Goal: Check status: Check status

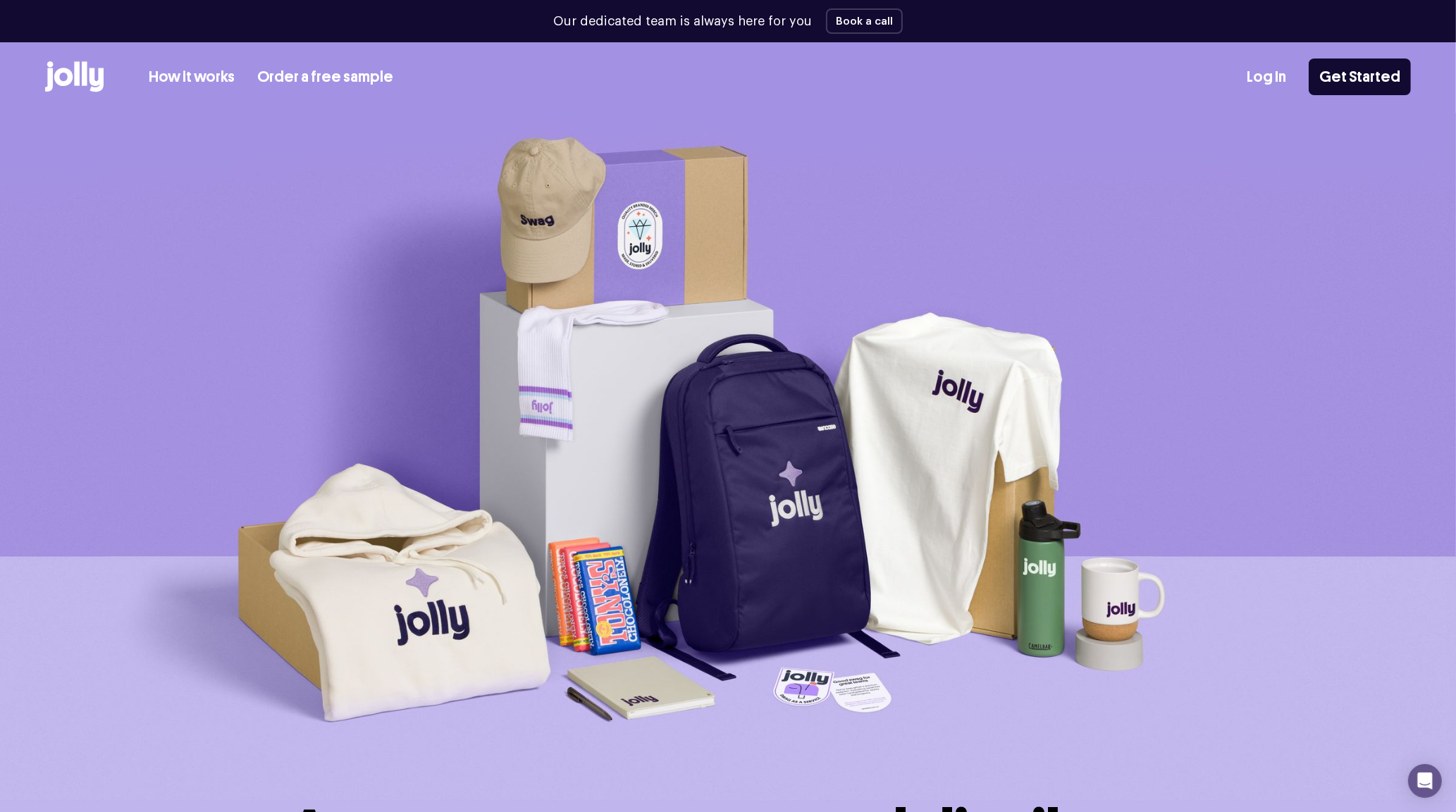
click at [1269, 84] on link "Log In" at bounding box center [1266, 77] width 39 height 23
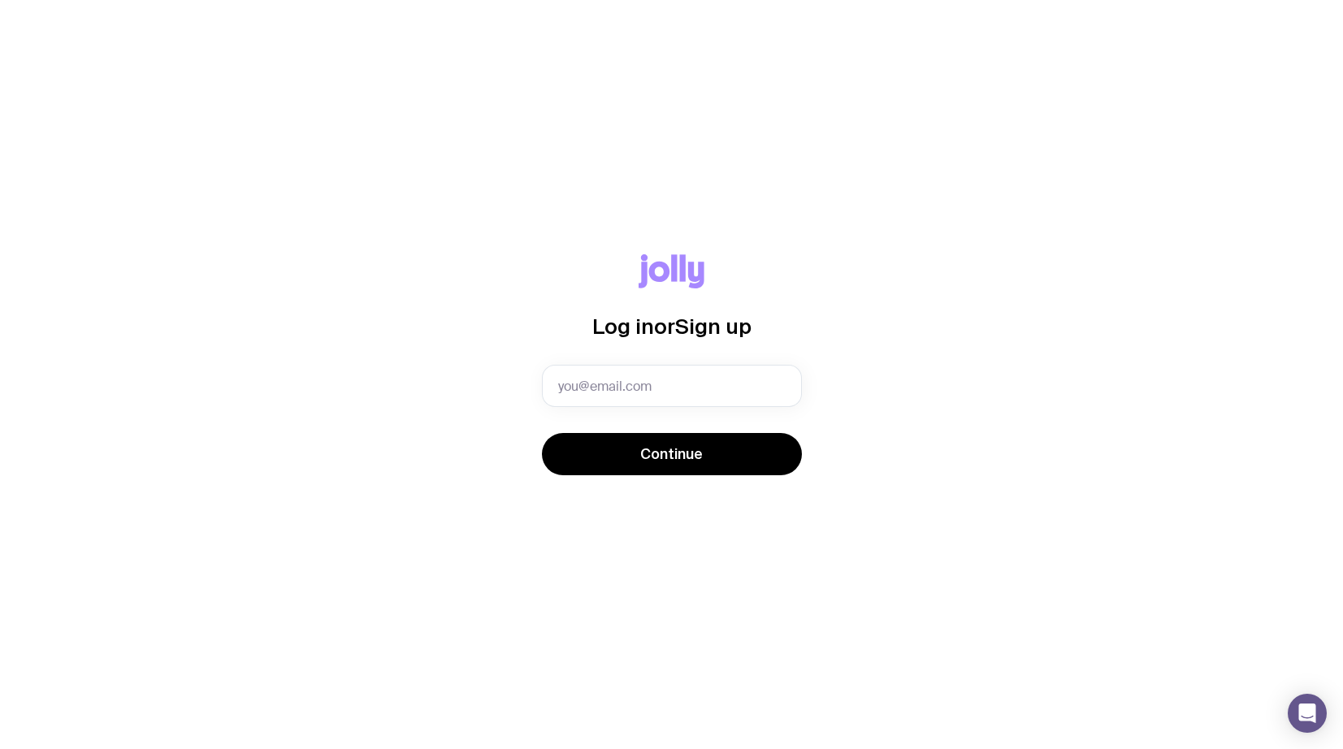
click at [660, 383] on input "text" at bounding box center [672, 386] width 260 height 42
type input "nina.byrt@snapsendsolve.com"
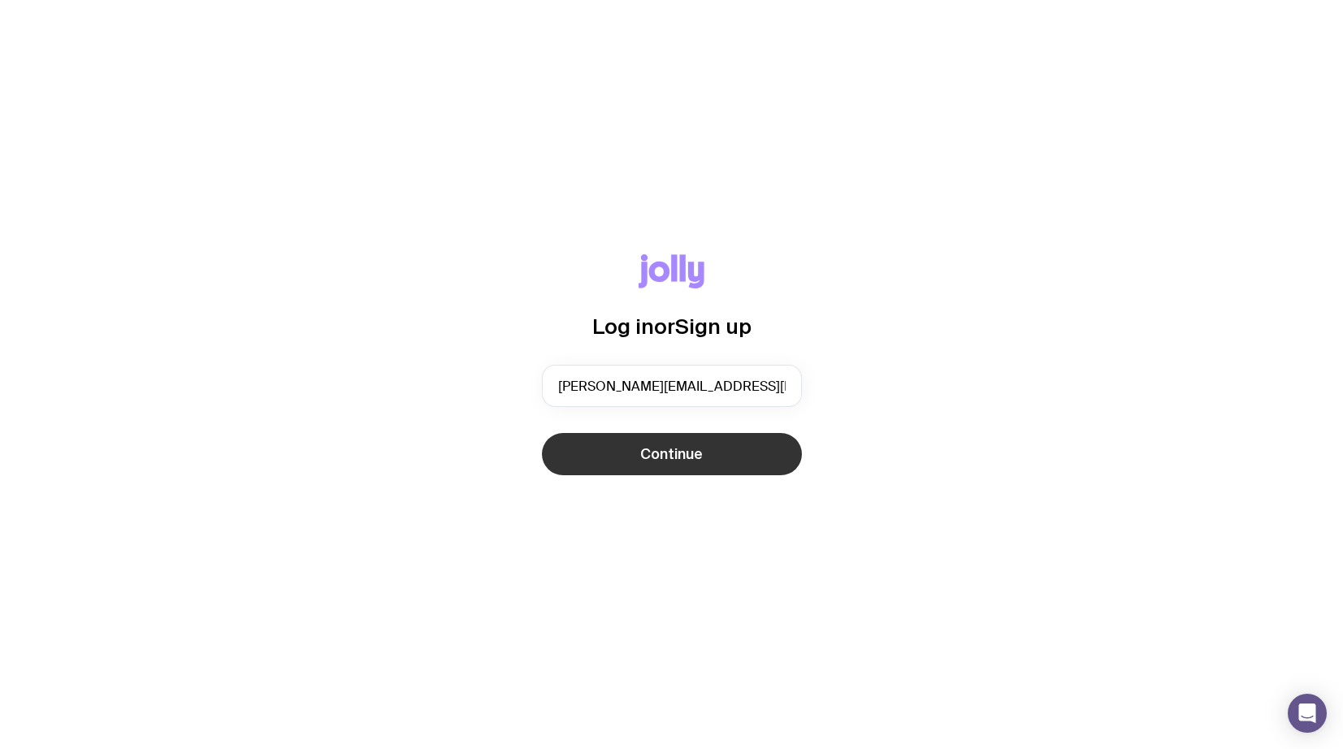
click at [662, 463] on button "Continue" at bounding box center [672, 454] width 260 height 42
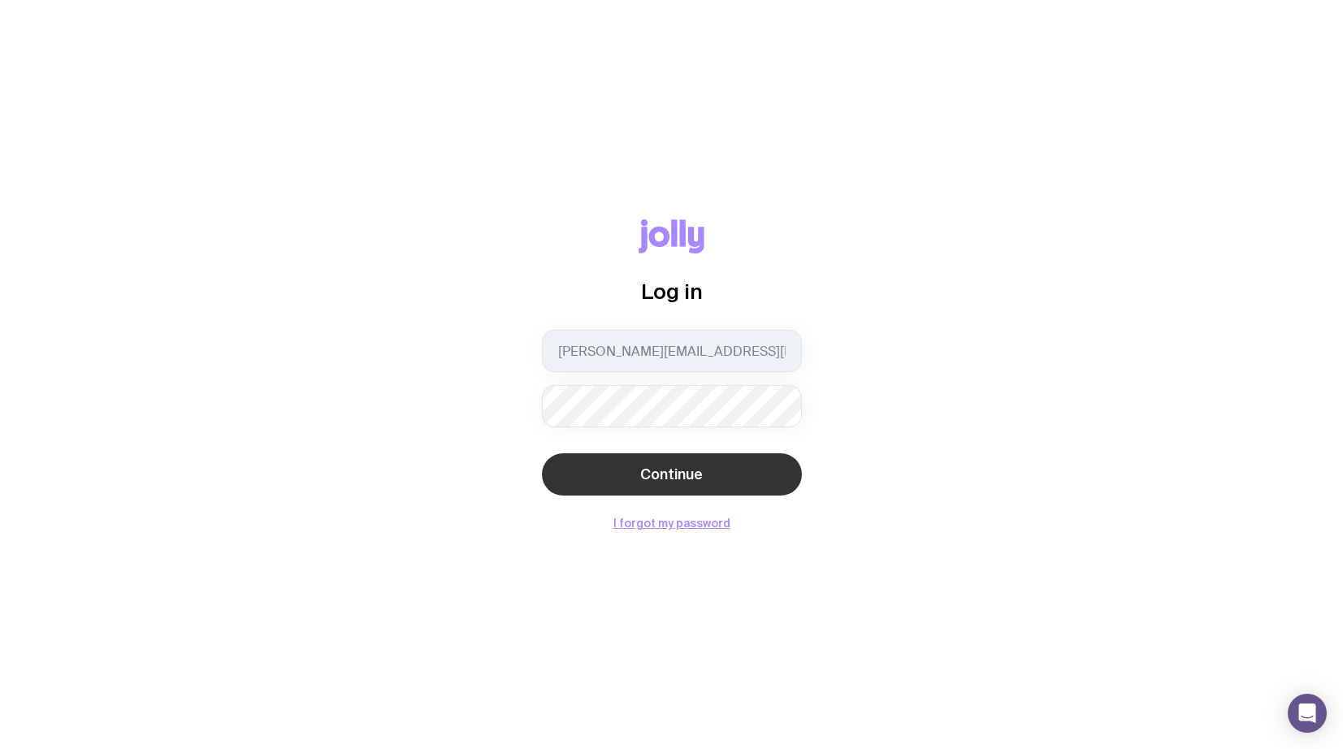
click at [663, 467] on span "Continue" at bounding box center [671, 474] width 63 height 19
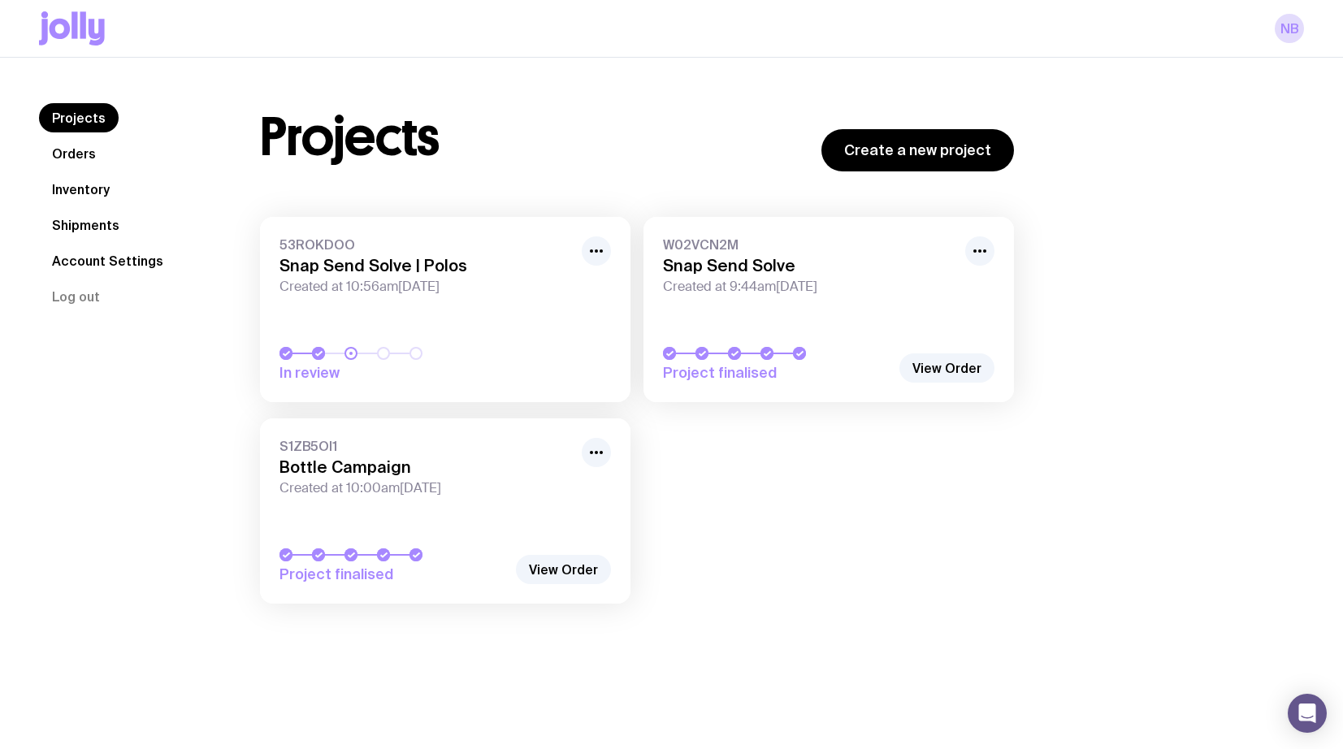
click at [91, 220] on link "Shipments" at bounding box center [85, 224] width 93 height 29
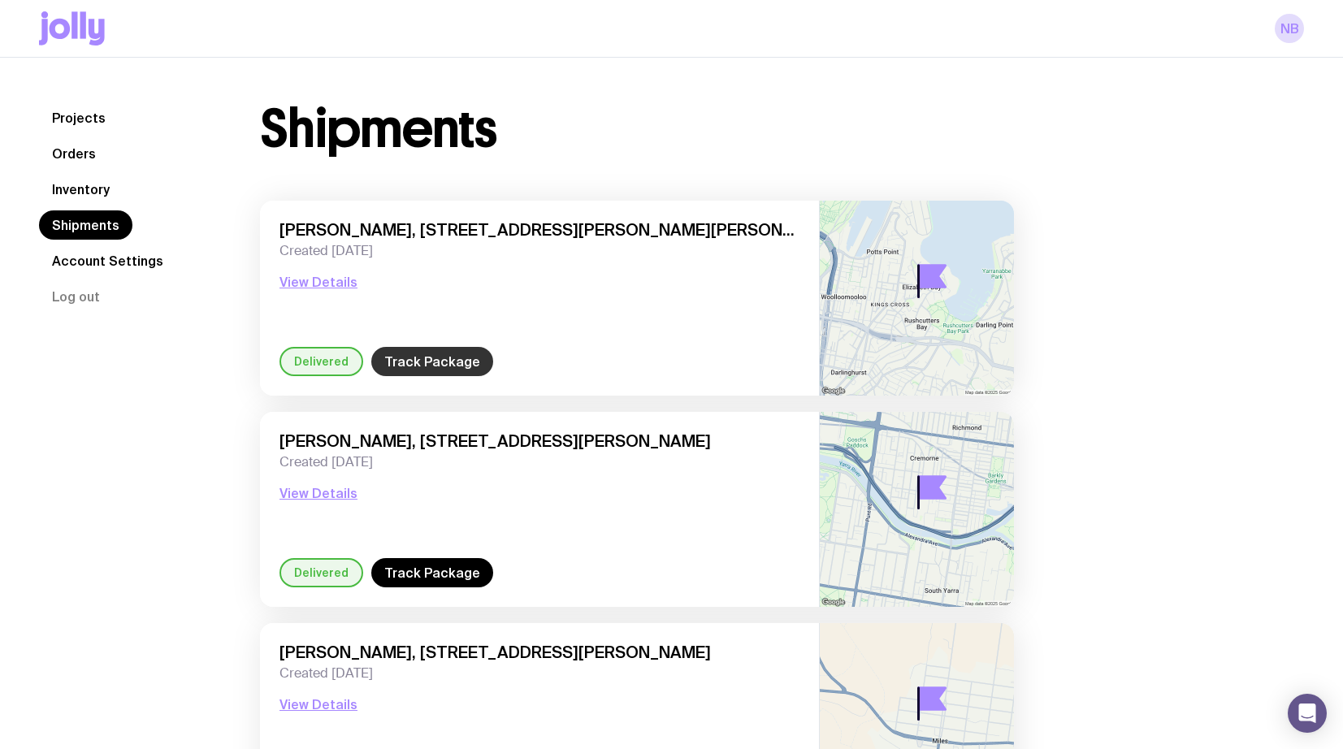
click at [403, 365] on link "Track Package" at bounding box center [432, 361] width 122 height 29
